Goal: Task Accomplishment & Management: Manage account settings

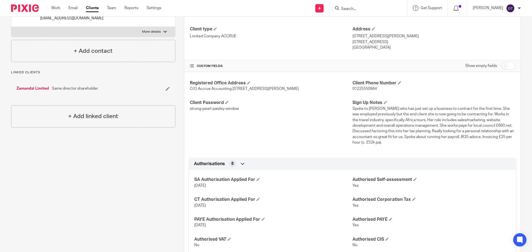
click at [505, 67] on input "checkbox" at bounding box center [508, 66] width 14 height 8
checkbox input "true"
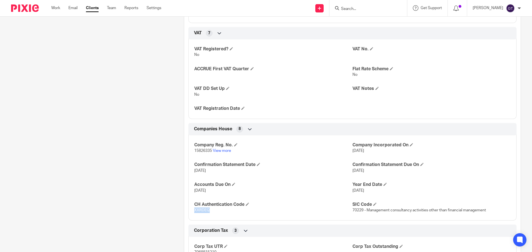
scroll to position [721, 0]
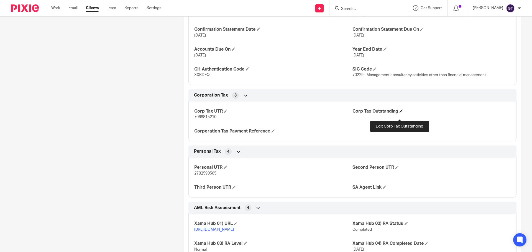
click at [400, 113] on span at bounding box center [401, 110] width 3 height 3
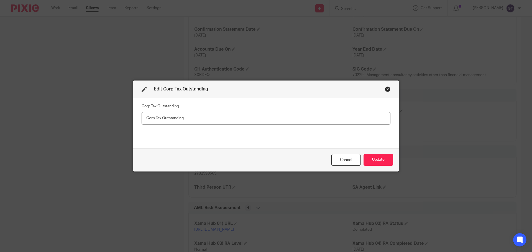
click at [312, 120] on input "text" at bounding box center [266, 118] width 249 height 12
type input "5,702.35"
click at [374, 159] on button "Update" at bounding box center [379, 160] width 30 height 12
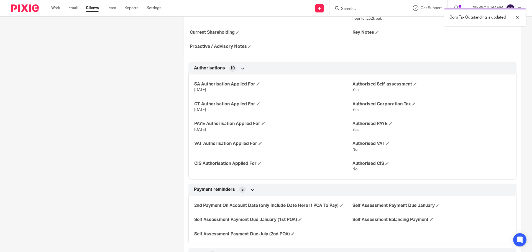
scroll to position [55, 0]
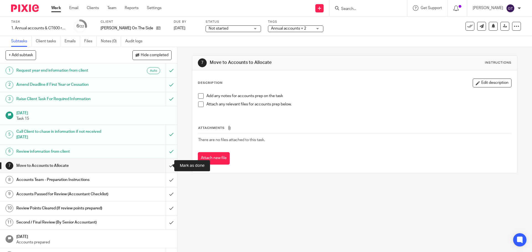
click at [166, 166] on input "submit" at bounding box center [88, 166] width 177 height 14
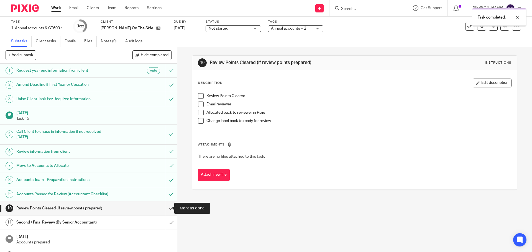
click at [165, 209] on input "submit" at bounding box center [88, 209] width 177 height 14
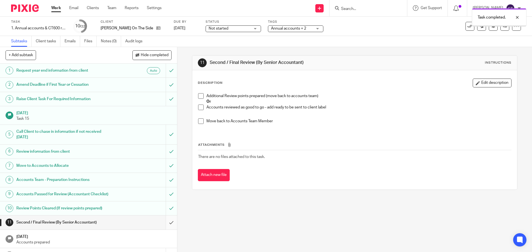
click at [163, 222] on input "submit" at bounding box center [88, 223] width 177 height 14
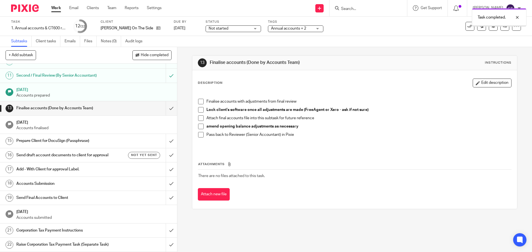
scroll to position [158, 0]
click at [167, 101] on input "submit" at bounding box center [88, 108] width 177 height 14
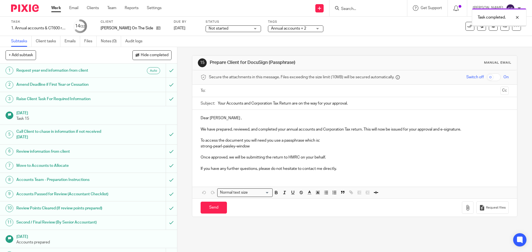
click at [238, 91] on input "text" at bounding box center [354, 91] width 287 height 6
click at [227, 120] on p "Dear Samantha ," at bounding box center [355, 120] width 308 height 6
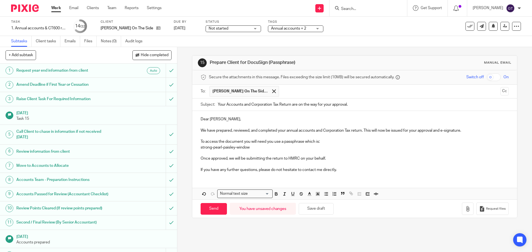
click at [361, 130] on p "We have prepared, reviewed, and completed your annual accounts and Corporation …" at bounding box center [355, 131] width 308 height 6
click at [289, 104] on input "Your Accounts and Corporation Tax Return are on the way for your approval." at bounding box center [363, 105] width 291 height 12
type input "Your Accounts and Corporation Tax Returns are on the way for your approval."
click at [372, 131] on p "We have prepared, reviewed, and completed your annual accounts and Corporation …" at bounding box center [355, 131] width 308 height 6
click at [272, 142] on p "To access the document you will need you use a passphrase which is:" at bounding box center [355, 142] width 308 height 6
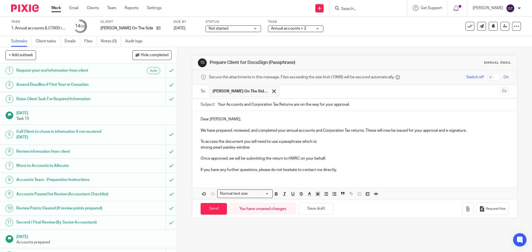
click at [281, 159] on p "Once approved, we will be submitting the return to HMRC on your behalf." at bounding box center [355, 159] width 308 height 6
drag, startPoint x: 239, startPoint y: 170, endPoint x: 226, endPoint y: 172, distance: 13.3
click at [226, 172] on p "If you have any further questions, please do not hesitate to contact me directl…" at bounding box center [355, 170] width 308 height 6
click at [211, 210] on input "Send" at bounding box center [214, 209] width 26 height 12
type input "Sent"
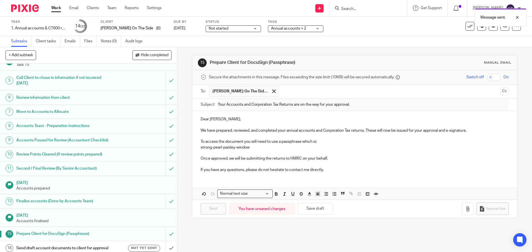
scroll to position [83, 0]
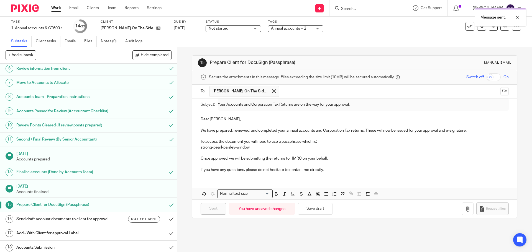
click at [104, 219] on h1 "Send draft account documents to client for approval" at bounding box center [64, 219] width 96 height 8
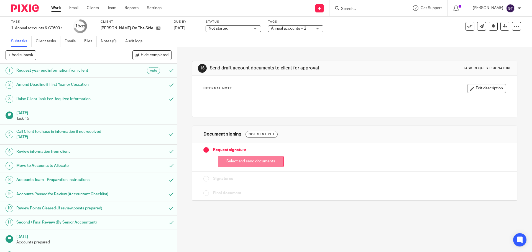
click at [246, 159] on button "Select and send documents" at bounding box center [251, 162] width 66 height 12
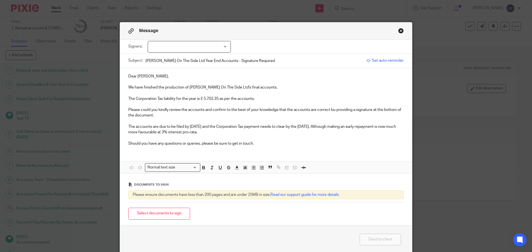
click at [196, 45] on div at bounding box center [189, 47] width 83 height 12
click at [164, 58] on span "[PERSON_NAME] [PERSON_NAME]" at bounding box center [186, 58] width 62 height 4
checkbox input "true"
click at [203, 99] on p "The Corporation Tax liability for the year is £ 5,702.35 as per the accounts." at bounding box center [265, 99] width 275 height 6
click at [333, 110] on p "Please could you kindly review the accounts and confirm to the best of your kno…" at bounding box center [265, 112] width 275 height 11
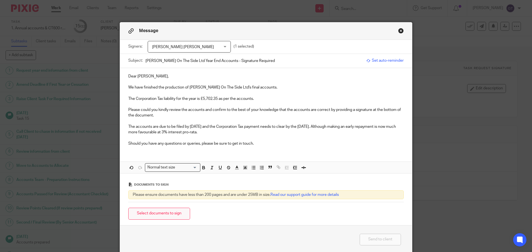
click at [161, 215] on button "Select documents to sign" at bounding box center [159, 214] width 62 height 12
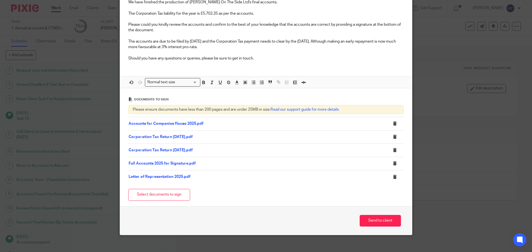
scroll to position [91, 0]
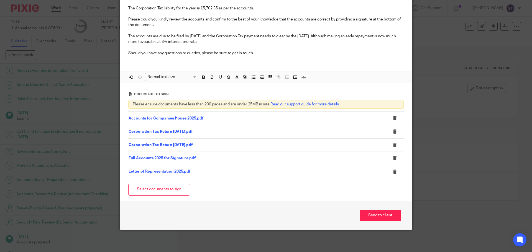
drag, startPoint x: 375, startPoint y: 217, endPoint x: 319, endPoint y: 175, distance: 69.9
click at [375, 217] on button "Send to client" at bounding box center [380, 216] width 41 height 12
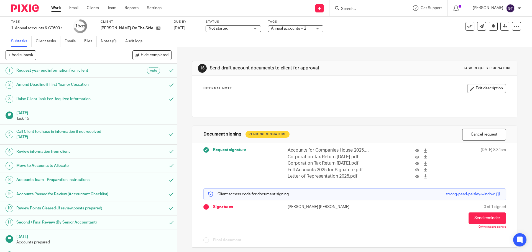
click at [276, 27] on span "Annual accounts + 2" at bounding box center [288, 29] width 35 height 4
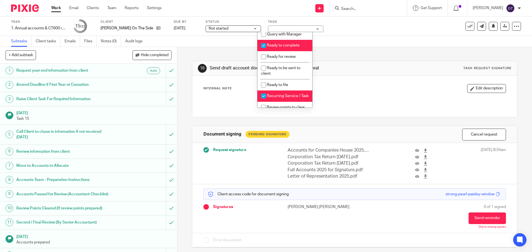
scroll to position [213, 0]
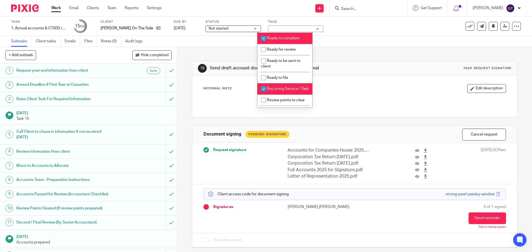
click at [282, 40] on li "Ready to complete" at bounding box center [284, 38] width 55 height 11
checkbox input "false"
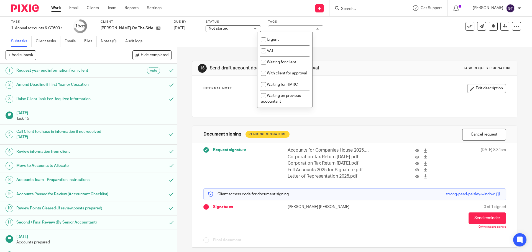
scroll to position [296, 0]
click at [277, 64] on span "With client for approval" at bounding box center [287, 62] width 40 height 4
checkbox input "true"
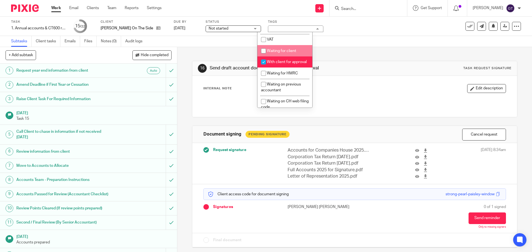
click at [226, 50] on div "16 Send draft account documents to client for approval Task request signature I…" at bounding box center [354, 150] width 325 height 207
